Goal: Find specific page/section: Find specific page/section

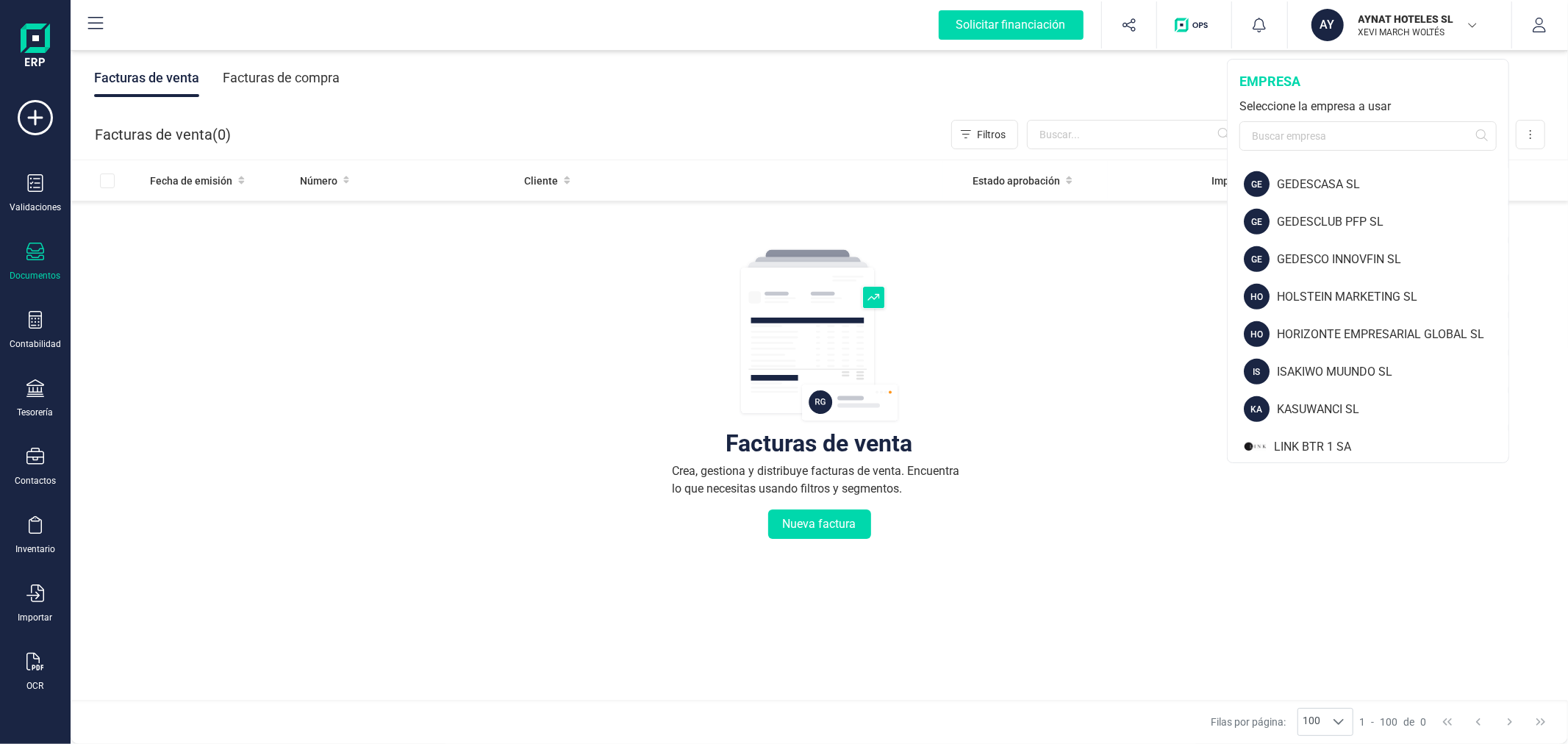
click at [1319, 288] on div "HOLSTEIN MARKETING SL" at bounding box center [1392, 297] width 232 height 18
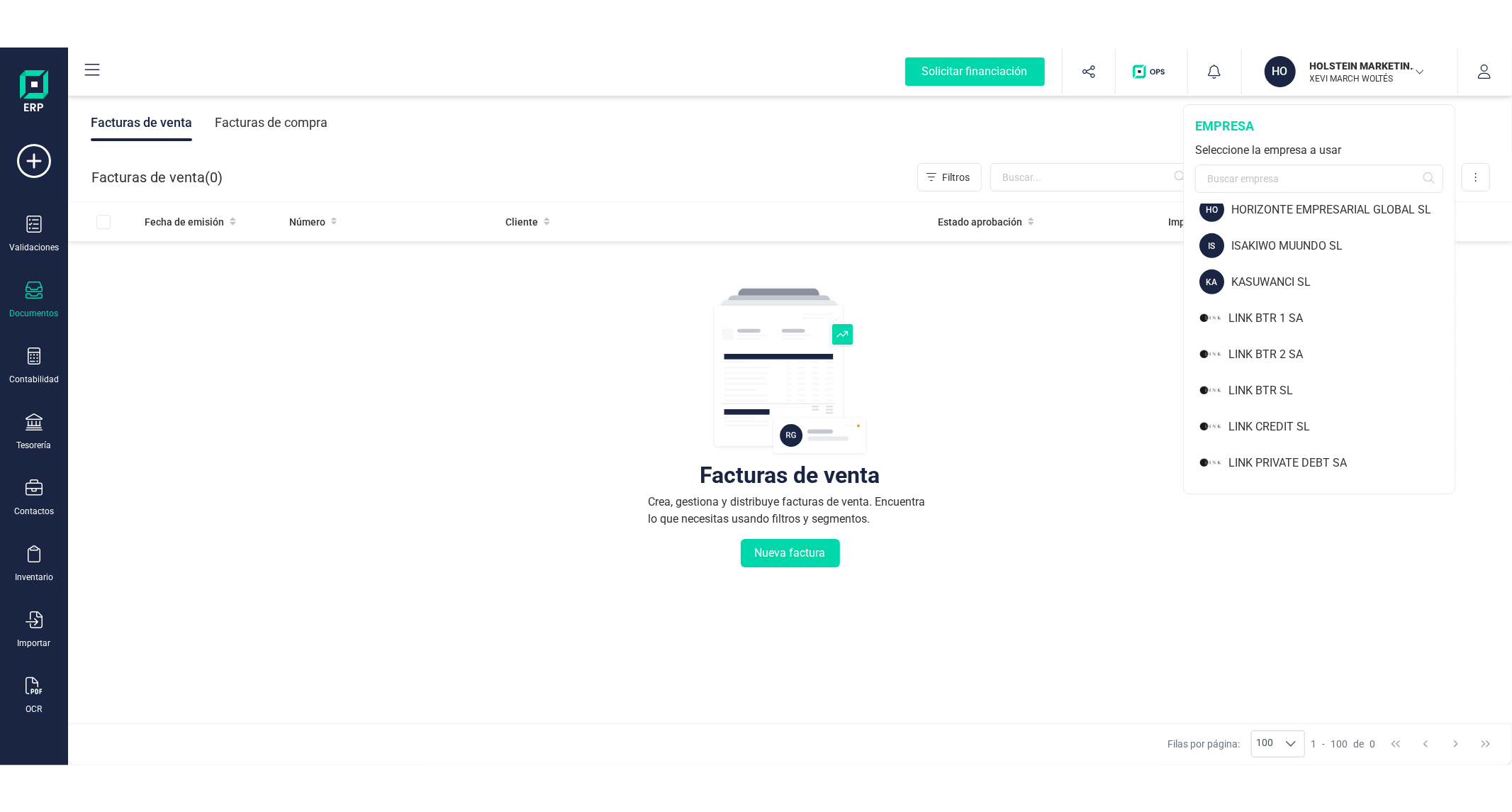
scroll to position [1047, 0]
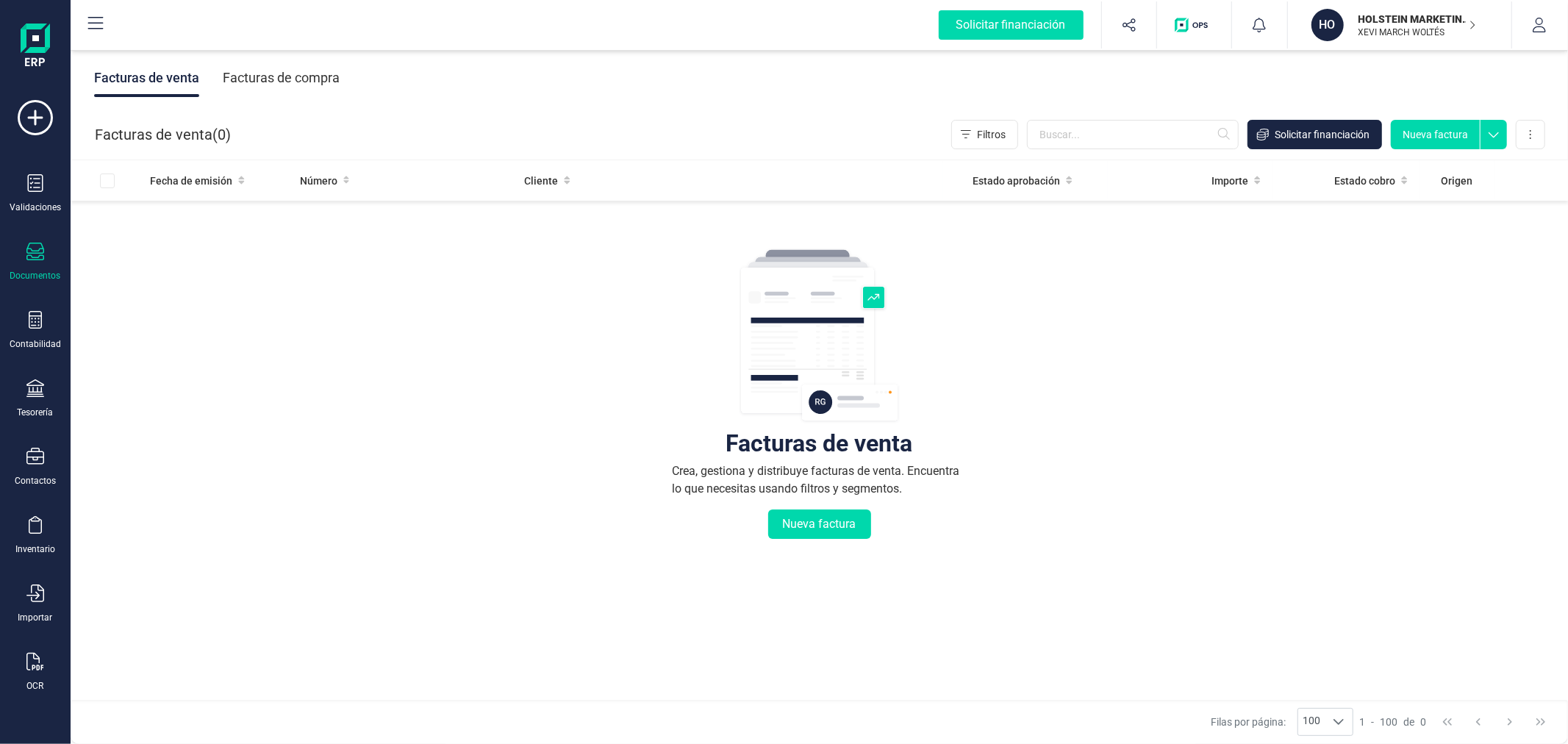
click at [1378, 25] on p "HOLSTEIN MARKETING SL" at bounding box center [1417, 19] width 118 height 15
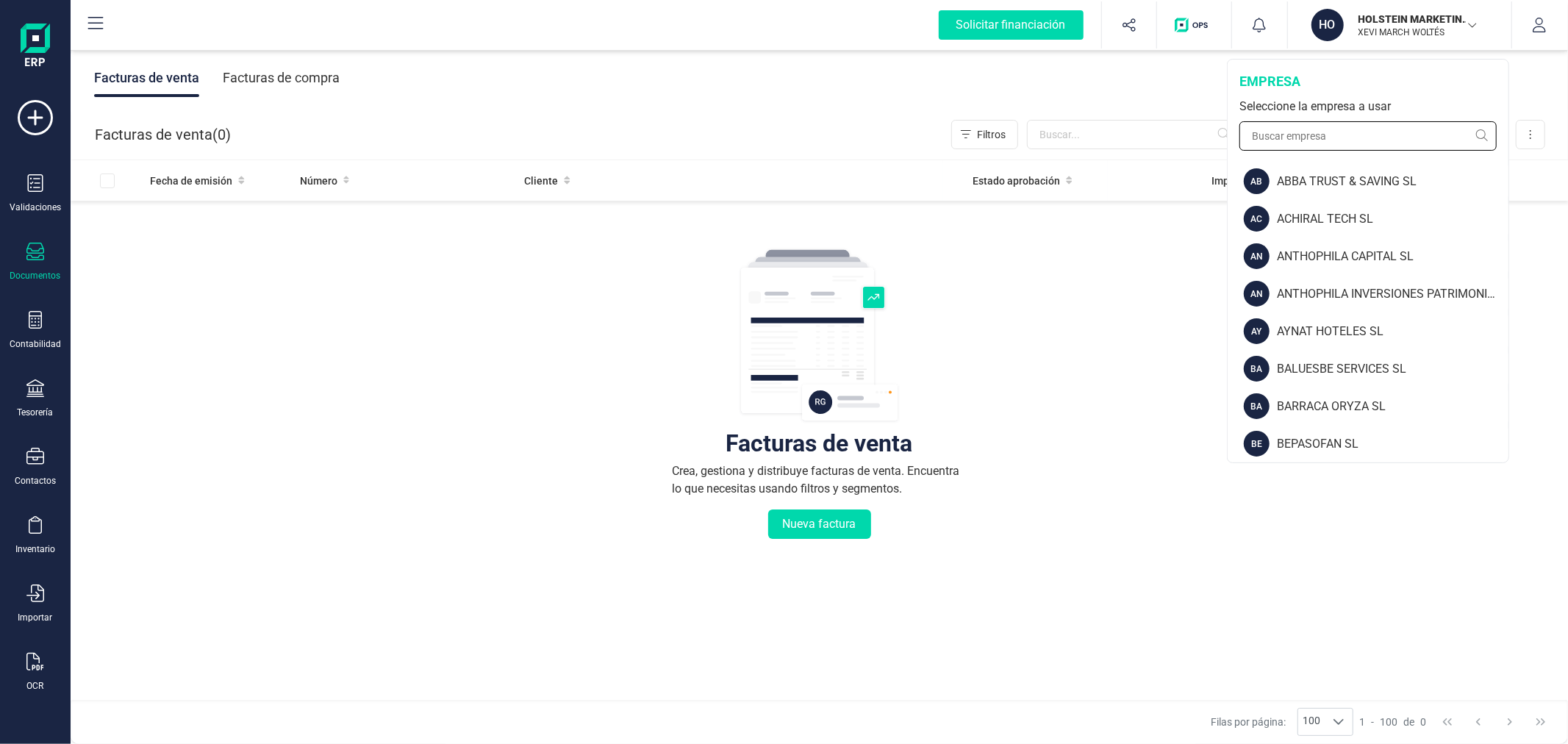
click at [1330, 123] on input "text" at bounding box center [1367, 136] width 257 height 29
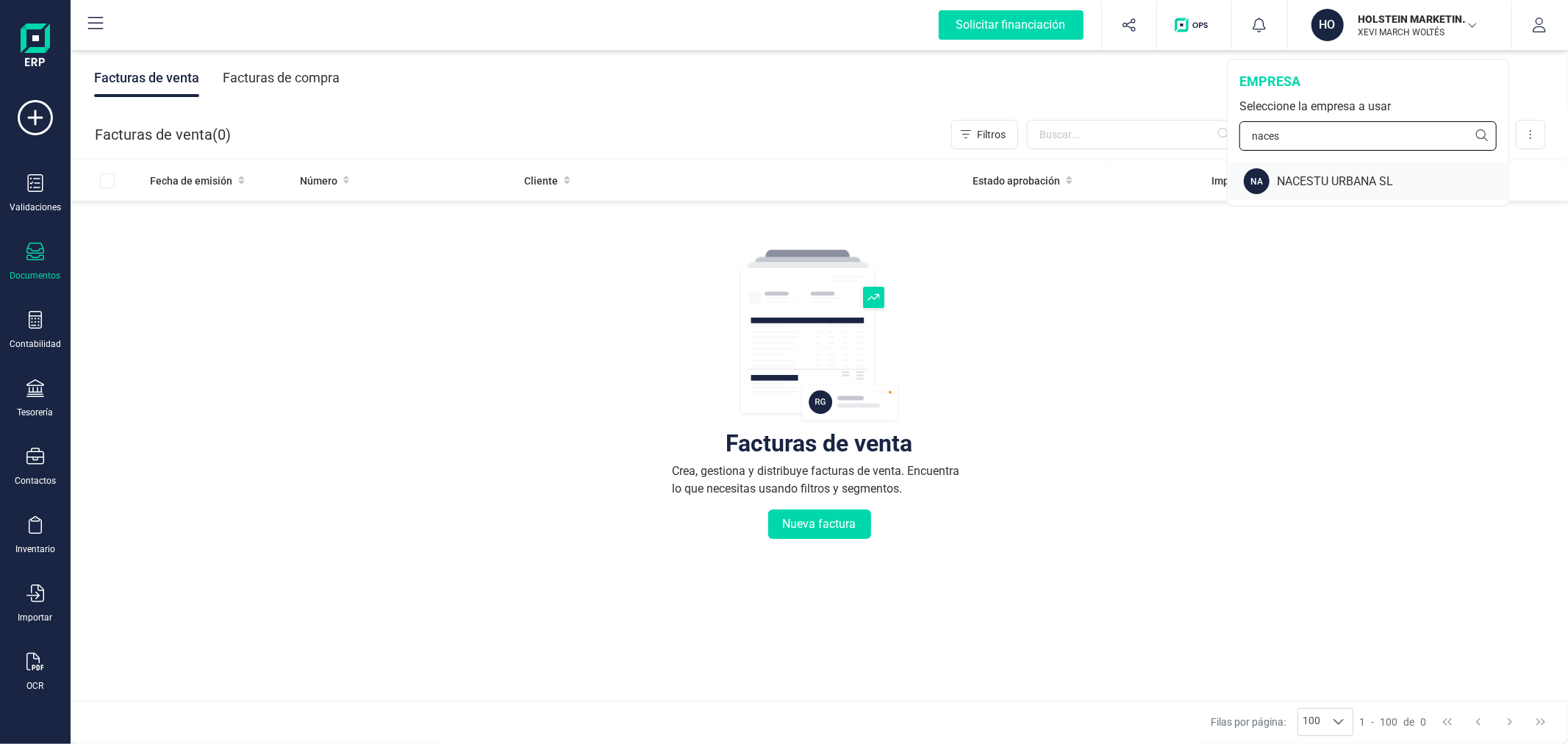
type input "naces"
click at [1320, 177] on div "NACESTU URBANA SL" at bounding box center [1392, 181] width 232 height 18
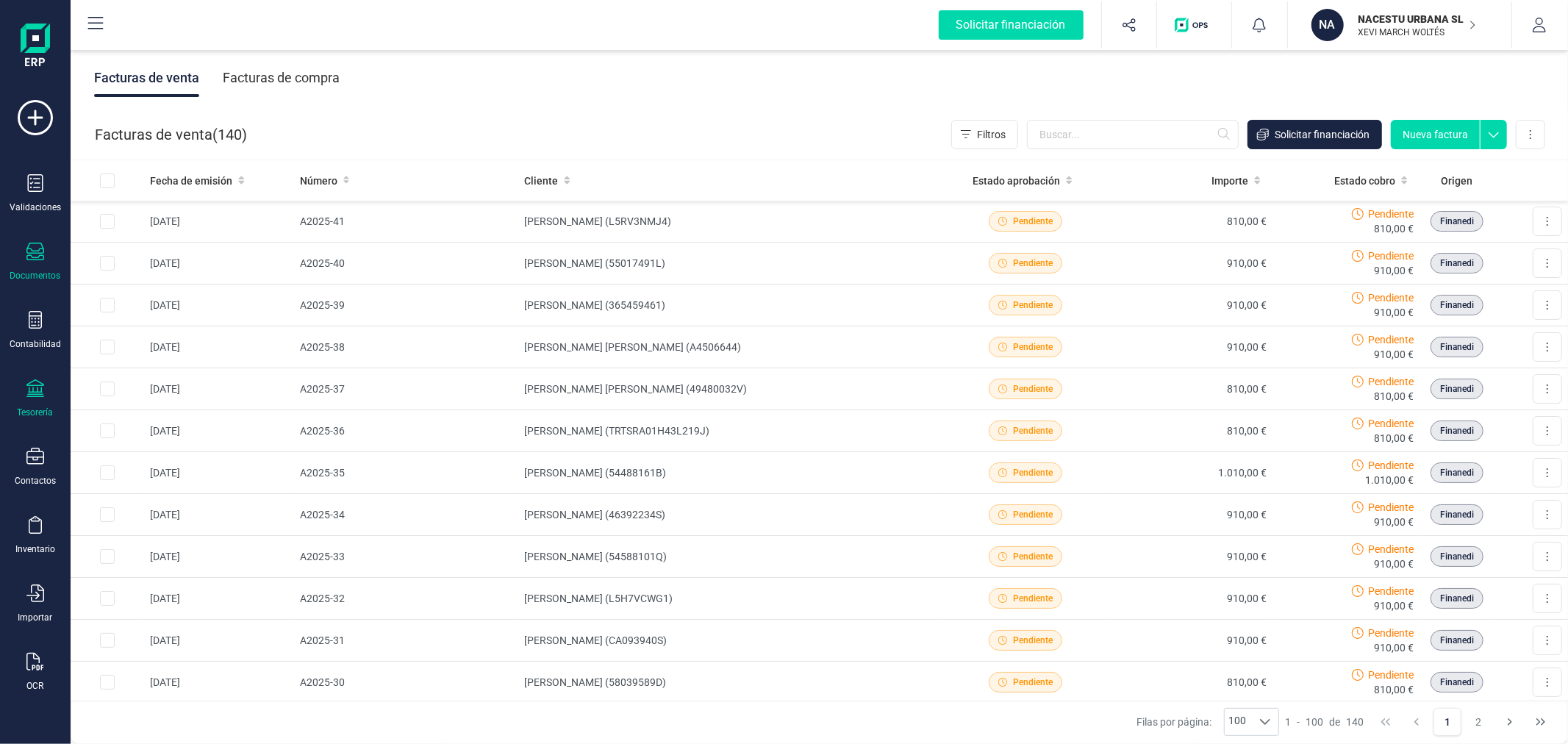
click at [29, 402] on div "Tesorería" at bounding box center [36, 399] width 59 height 39
click at [202, 251] on span "Cuentas bancarias" at bounding box center [179, 250] width 129 height 18
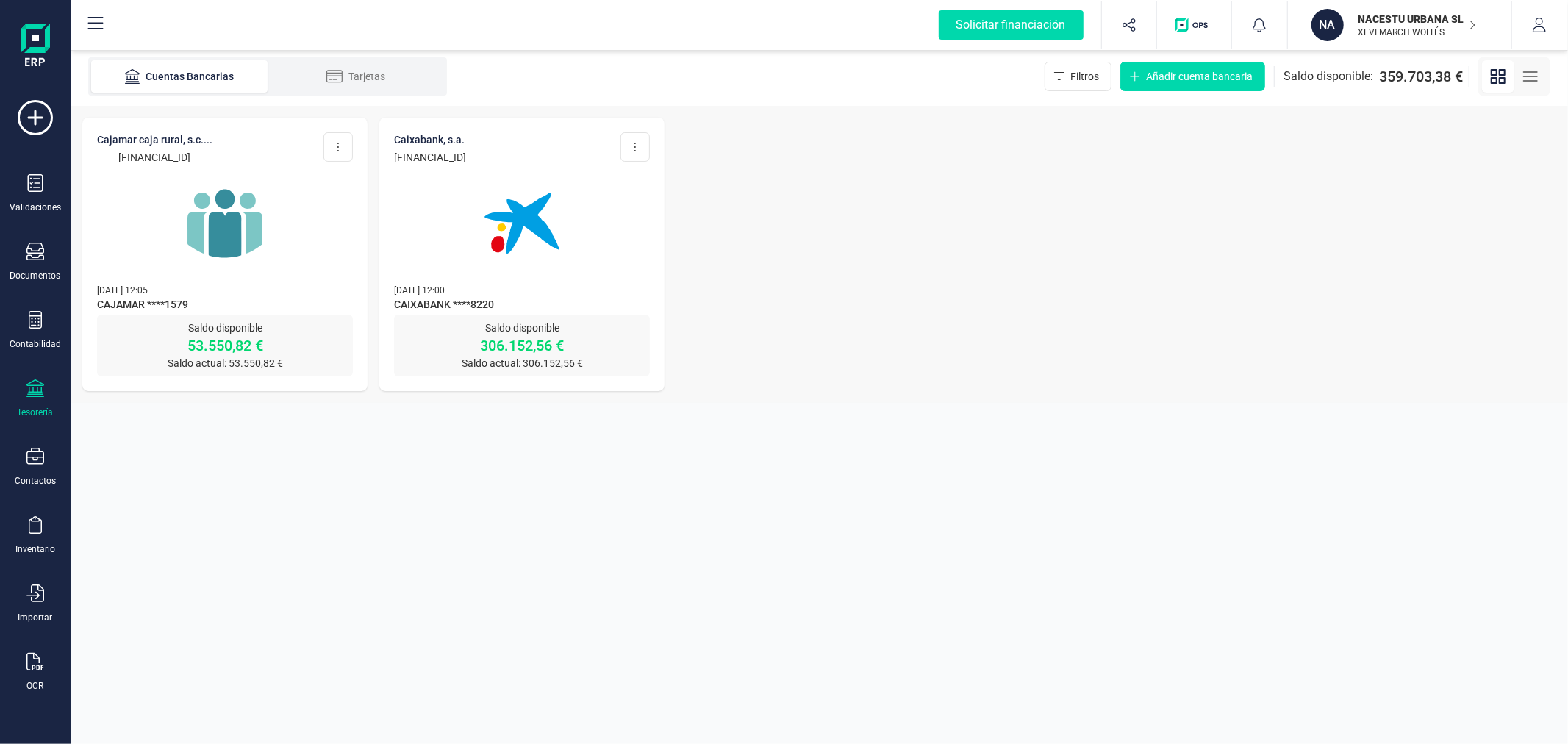
click at [460, 250] on img at bounding box center [521, 223] width 123 height 123
